Goal: Find specific fact: Find contact information

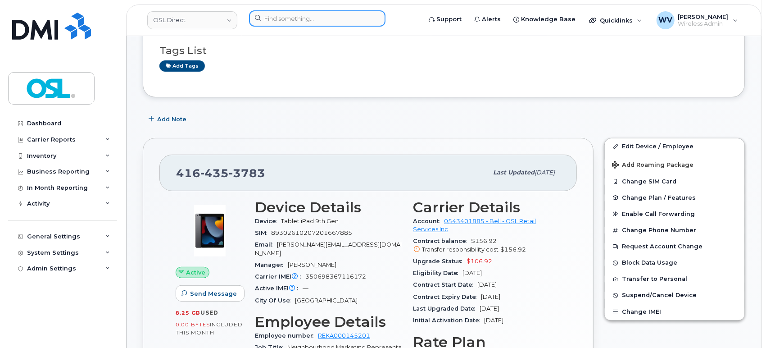
click at [352, 11] on input at bounding box center [317, 18] width 136 height 16
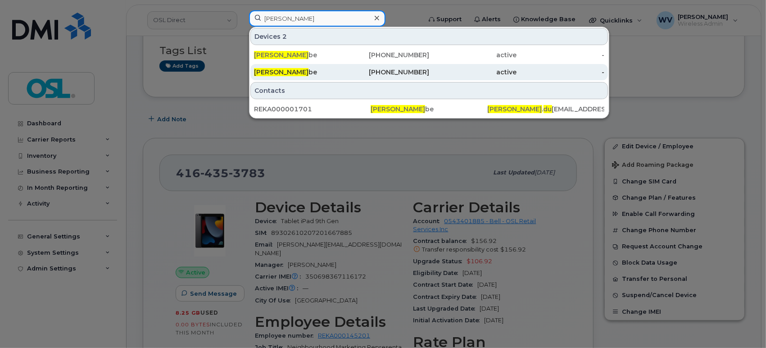
type input "[PERSON_NAME]"
click at [337, 74] on div "[PERSON_NAME] be" at bounding box center [298, 72] width 88 height 9
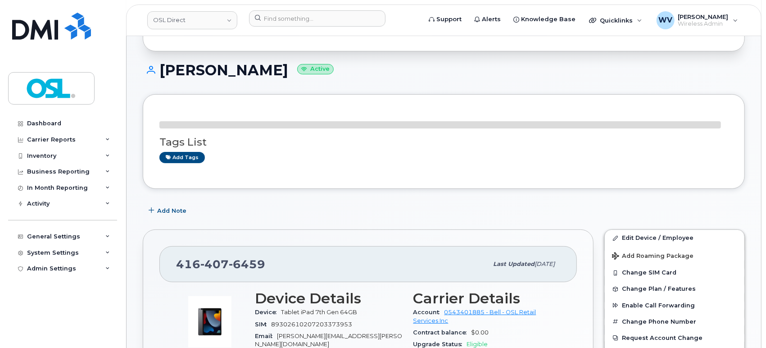
scroll to position [150, 0]
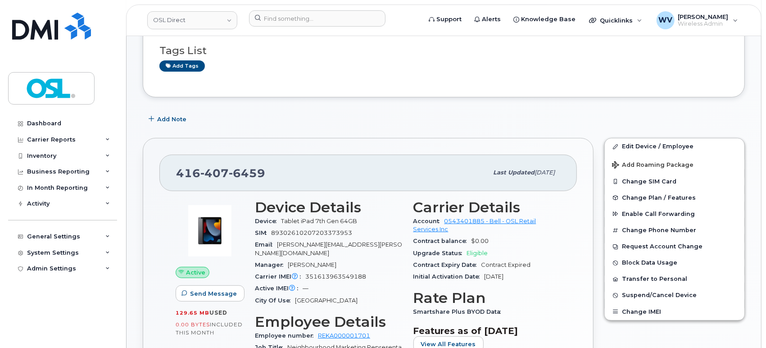
click at [252, 172] on span "6459" at bounding box center [247, 173] width 36 height 14
click at [250, 172] on span "6459" at bounding box center [247, 173] width 36 height 14
click at [251, 172] on span "6459" at bounding box center [247, 173] width 36 height 14
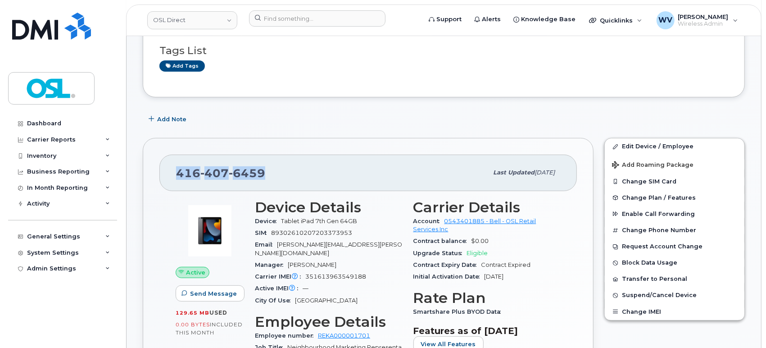
copy span "416 407 6459"
